Goal: Transaction & Acquisition: Subscribe to service/newsletter

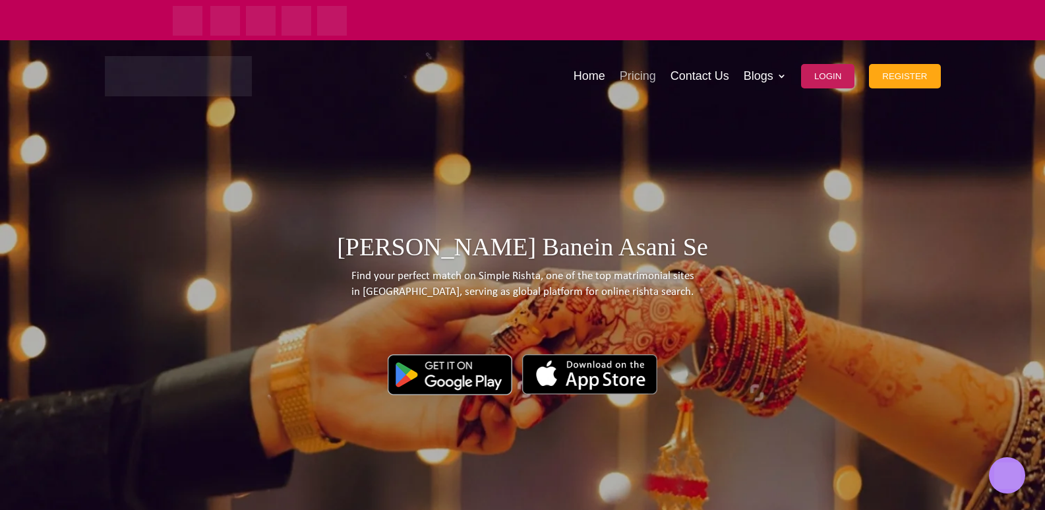
click at [640, 76] on link "Pricing" at bounding box center [638, 76] width 36 height 65
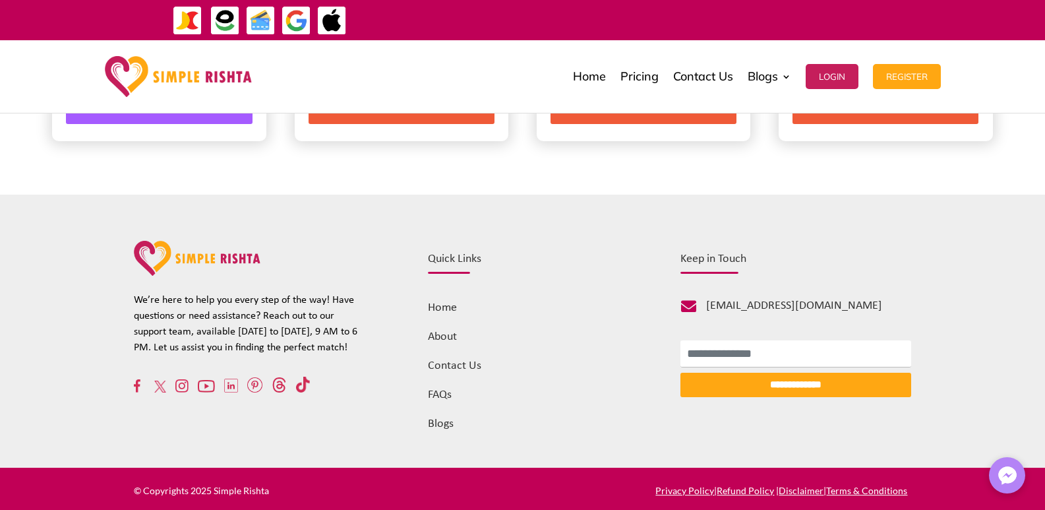
scroll to position [481, 0]
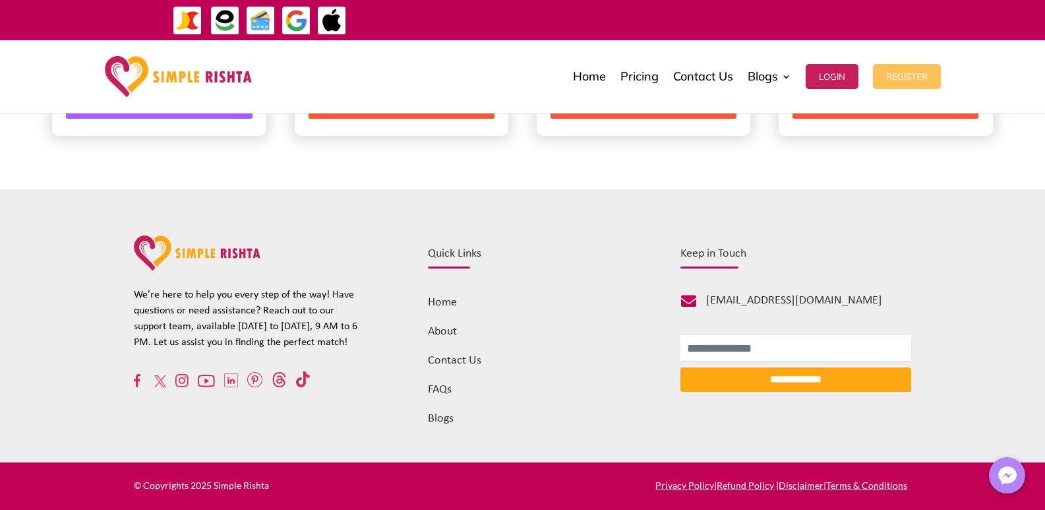
click at [908, 72] on button "Register" at bounding box center [907, 76] width 68 height 25
